Goal: Transaction & Acquisition: Purchase product/service

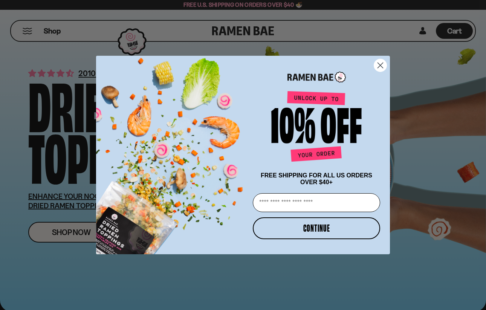
click at [380, 67] on circle "Close dialog" at bounding box center [380, 65] width 12 height 12
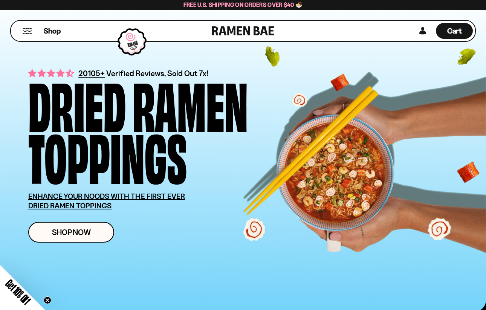
click at [28, 35] on div "Shop" at bounding box center [112, 31] width 199 height 20
click at [25, 29] on button "Mobile Menu Trigger" at bounding box center [27, 31] width 10 height 6
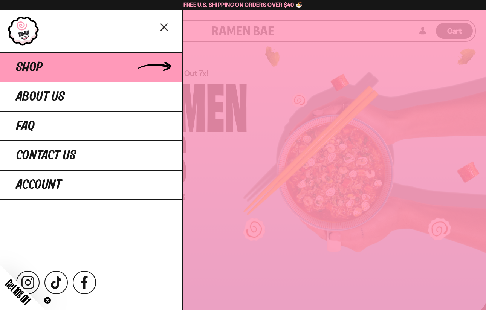
click at [42, 69] on span "Shop" at bounding box center [29, 68] width 26 height 14
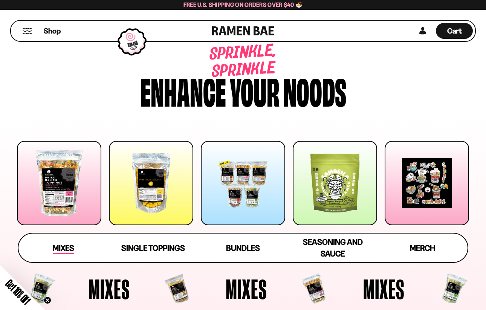
click at [70, 245] on span "Mixes" at bounding box center [63, 248] width 21 height 11
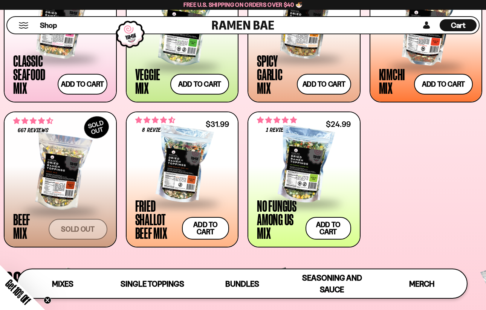
scroll to position [344, 0]
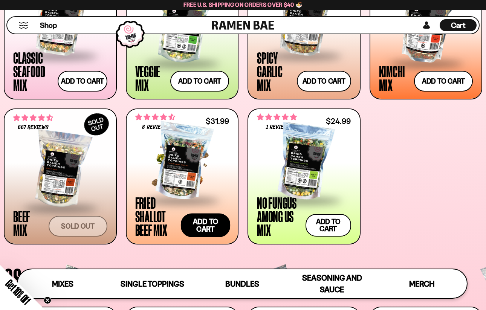
click at [200, 229] on button "Add to cart Add — Regular price $31.99 Regular price Sale price $31.99 Unit pri…" at bounding box center [206, 225] width 50 height 24
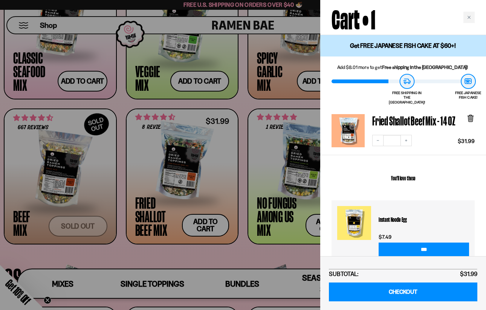
click at [238, 258] on div at bounding box center [243, 155] width 486 height 310
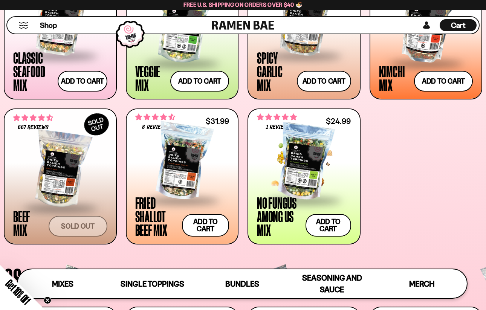
click at [307, 173] on div at bounding box center [304, 161] width 94 height 75
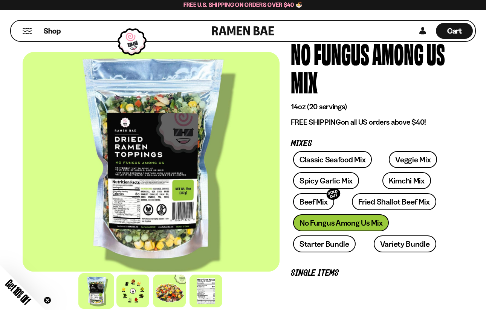
scroll to position [44, 0]
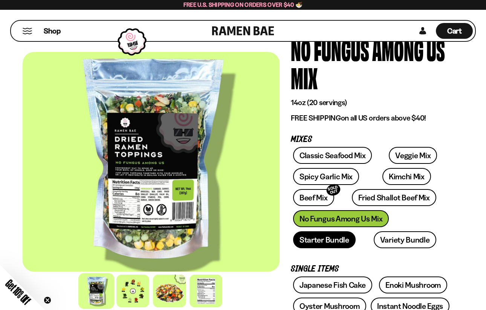
click at [343, 239] on link "Starter Bundle" at bounding box center [324, 239] width 62 height 17
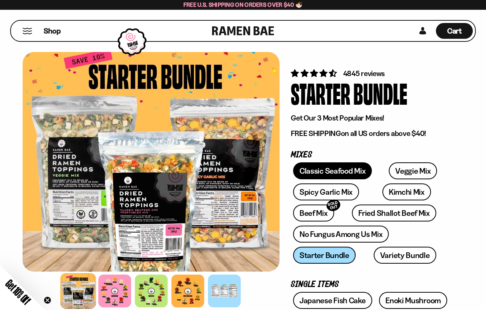
click at [355, 173] on link "Classic Seafood Mix" at bounding box center [332, 170] width 79 height 17
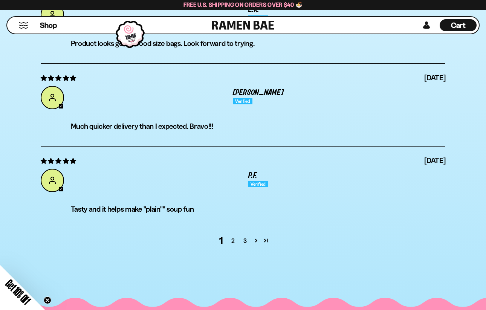
scroll to position [2892, 0]
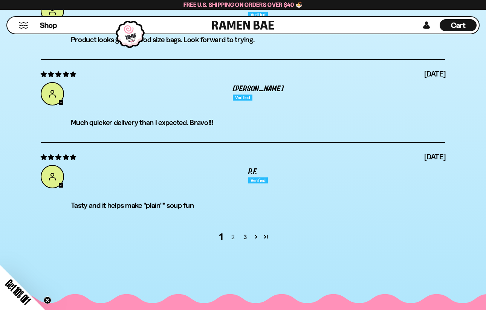
click at [232, 238] on link "2" at bounding box center [233, 236] width 12 height 9
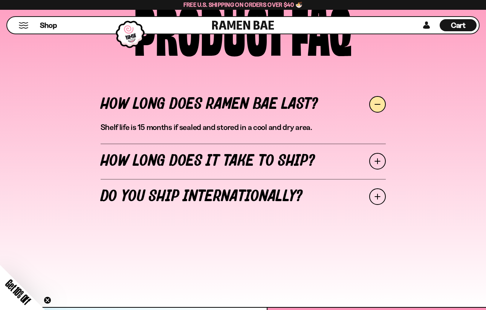
scroll to position [3270, 0]
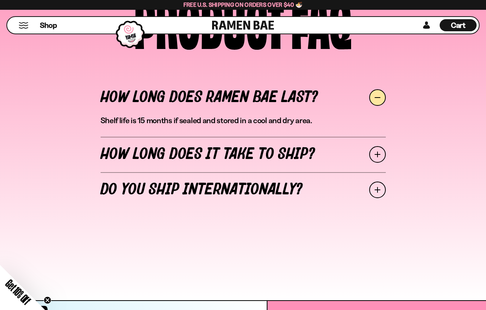
click at [296, 160] on link "How long does it take to ship?" at bounding box center [243, 154] width 285 height 35
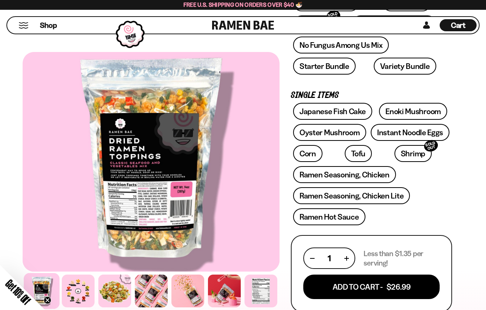
scroll to position [182, 0]
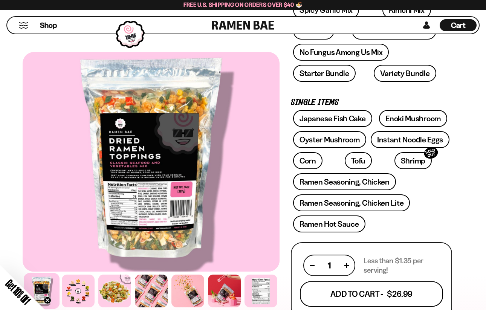
click at [392, 292] on button "Add To Cart - $26.99" at bounding box center [371, 294] width 143 height 26
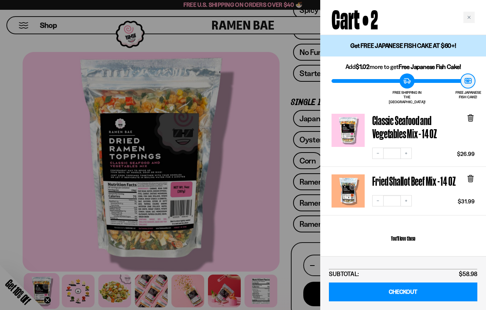
click at [471, 116] on icon at bounding box center [470, 119] width 5 height 6
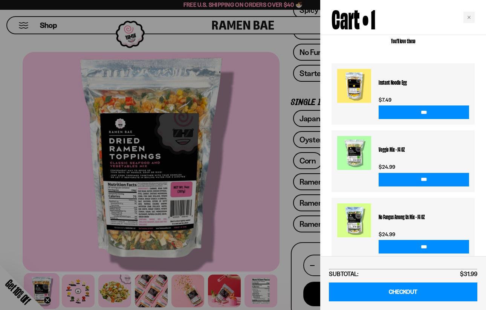
scroll to position [140, 0]
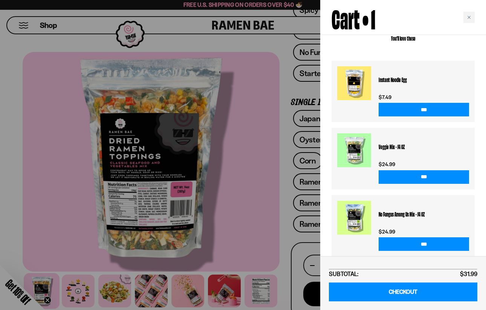
click at [308, 91] on div at bounding box center [243, 155] width 486 height 310
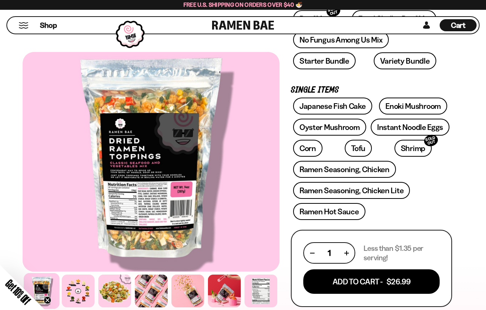
scroll to position [195, 0]
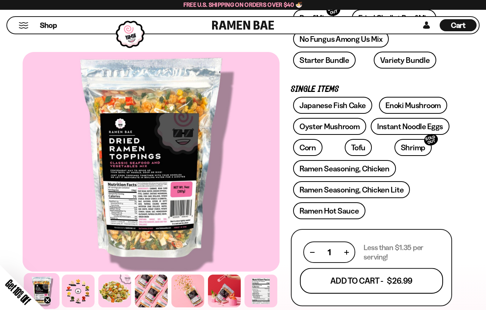
click at [407, 277] on button "Add To Cart - $26.99" at bounding box center [371, 281] width 143 height 26
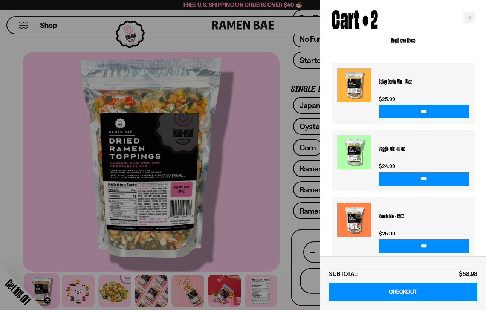
scroll to position [0, 0]
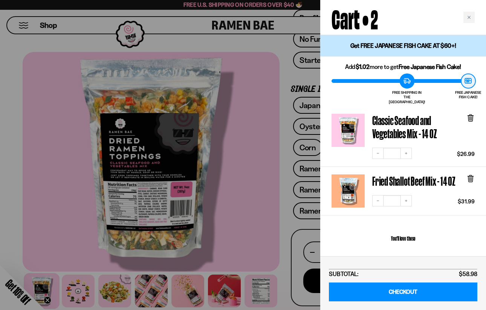
click at [261, 41] on div at bounding box center [243, 155] width 486 height 310
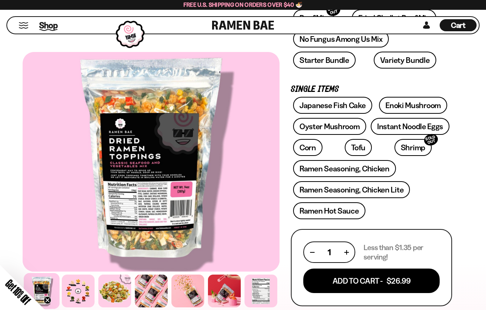
click at [46, 24] on span "Shop" at bounding box center [48, 25] width 18 height 11
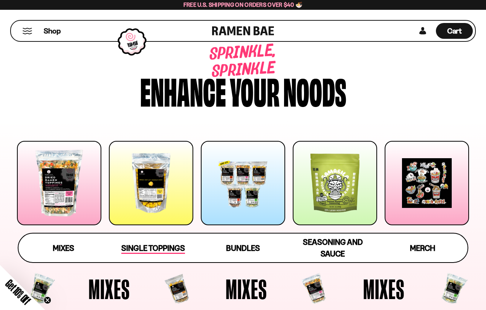
click at [183, 248] on span "Single Toppings" at bounding box center [153, 248] width 64 height 11
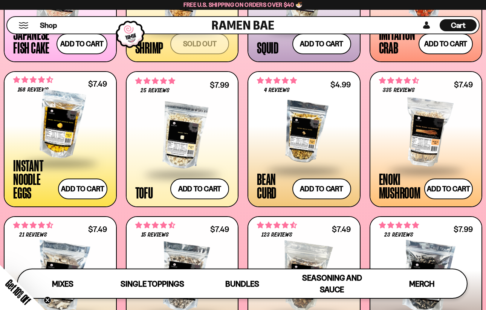
scroll to position [728, 0]
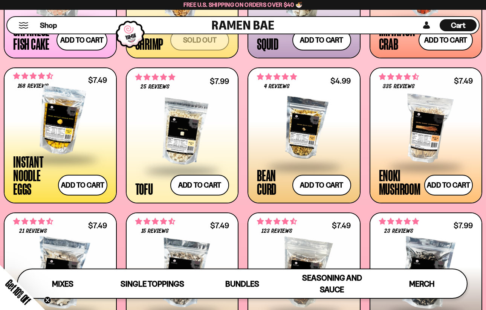
click at [81, 117] on div at bounding box center [60, 120] width 94 height 75
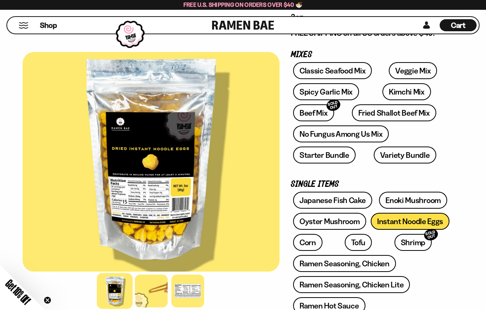
scroll to position [418, 0]
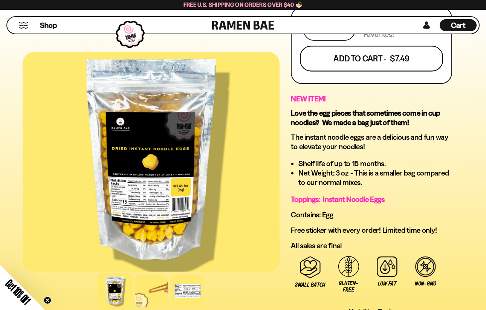
click at [410, 58] on button "Add To Cart - $7.49" at bounding box center [371, 59] width 143 height 26
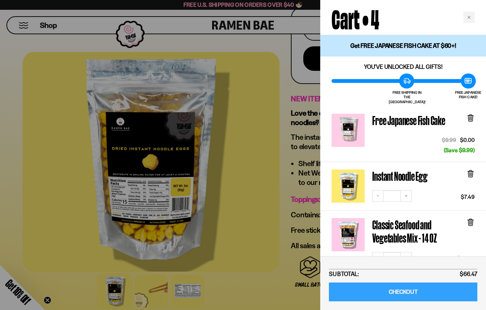
click at [414, 294] on link "CHECKOUT" at bounding box center [403, 291] width 148 height 19
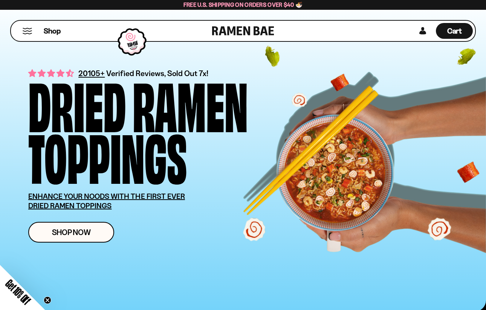
click at [30, 31] on button "Mobile Menu Trigger" at bounding box center [27, 31] width 10 height 6
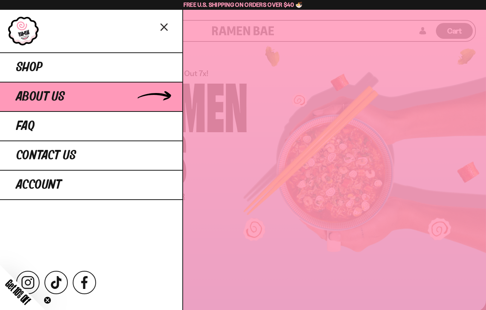
click at [45, 103] on span "About Us" at bounding box center [40, 97] width 49 height 14
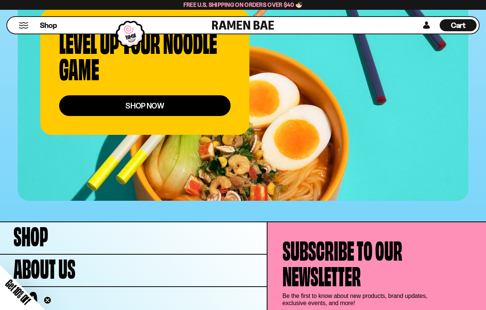
scroll to position [3007, 0]
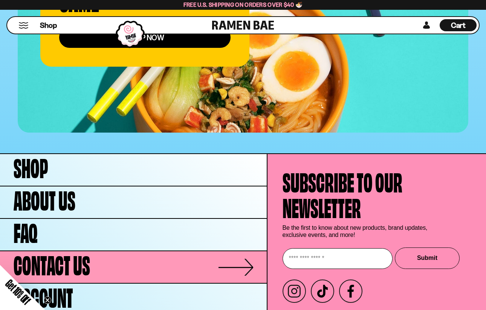
click at [114, 251] on link "Contact Us" at bounding box center [133, 267] width 267 height 32
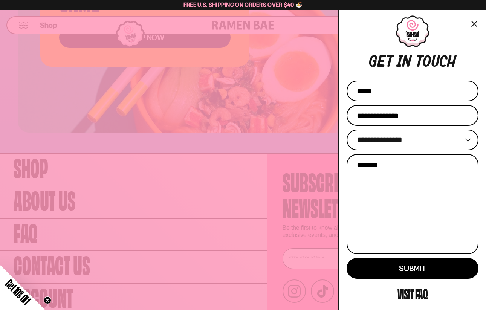
click at [206, 100] on div at bounding box center [243, 155] width 486 height 310
